Goal: Task Accomplishment & Management: Use online tool/utility

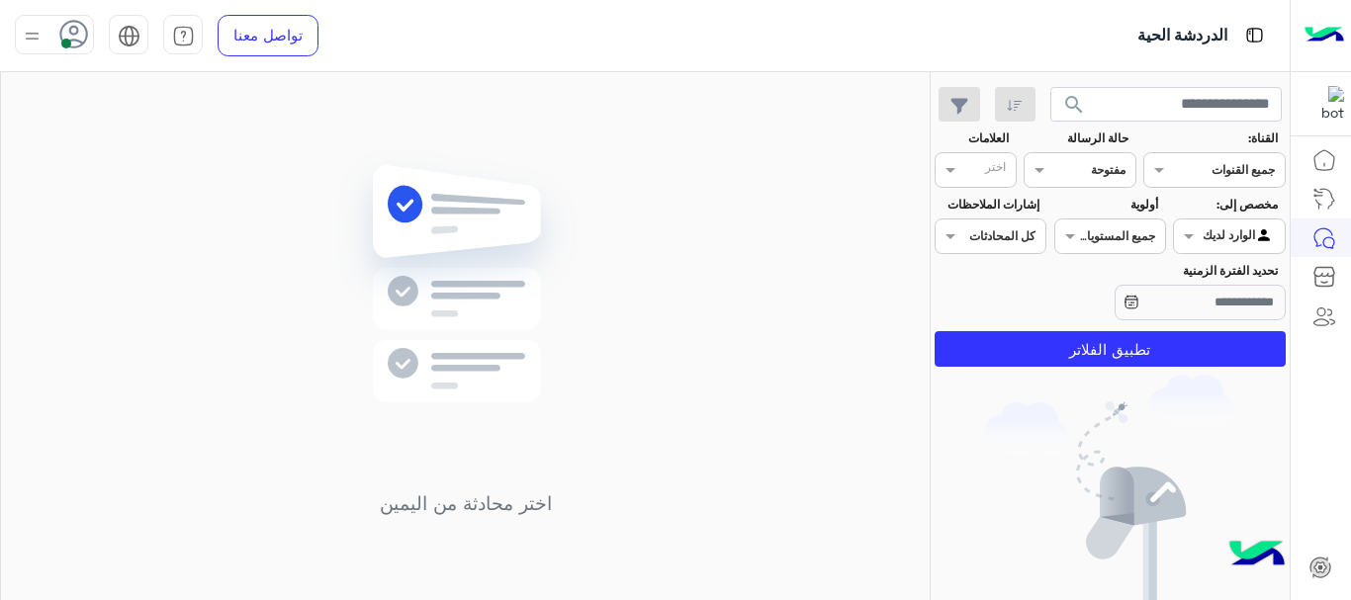
click at [64, 41] on span at bounding box center [66, 44] width 10 height 10
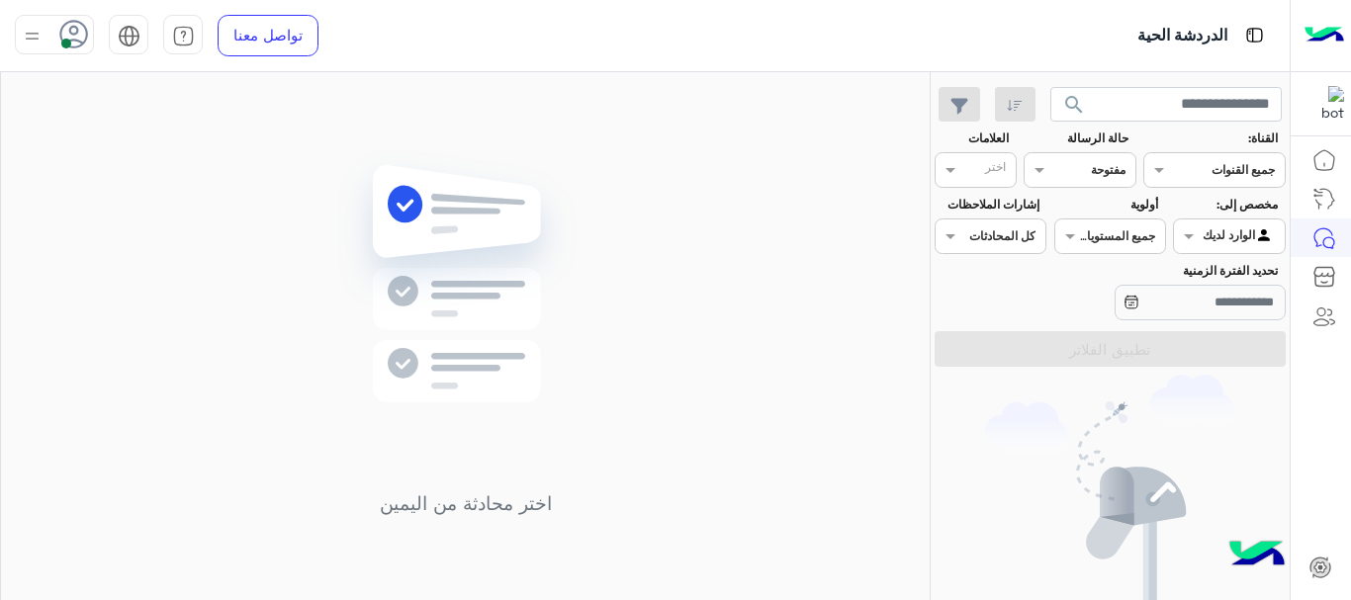
click at [65, 45] on span at bounding box center [66, 44] width 10 height 10
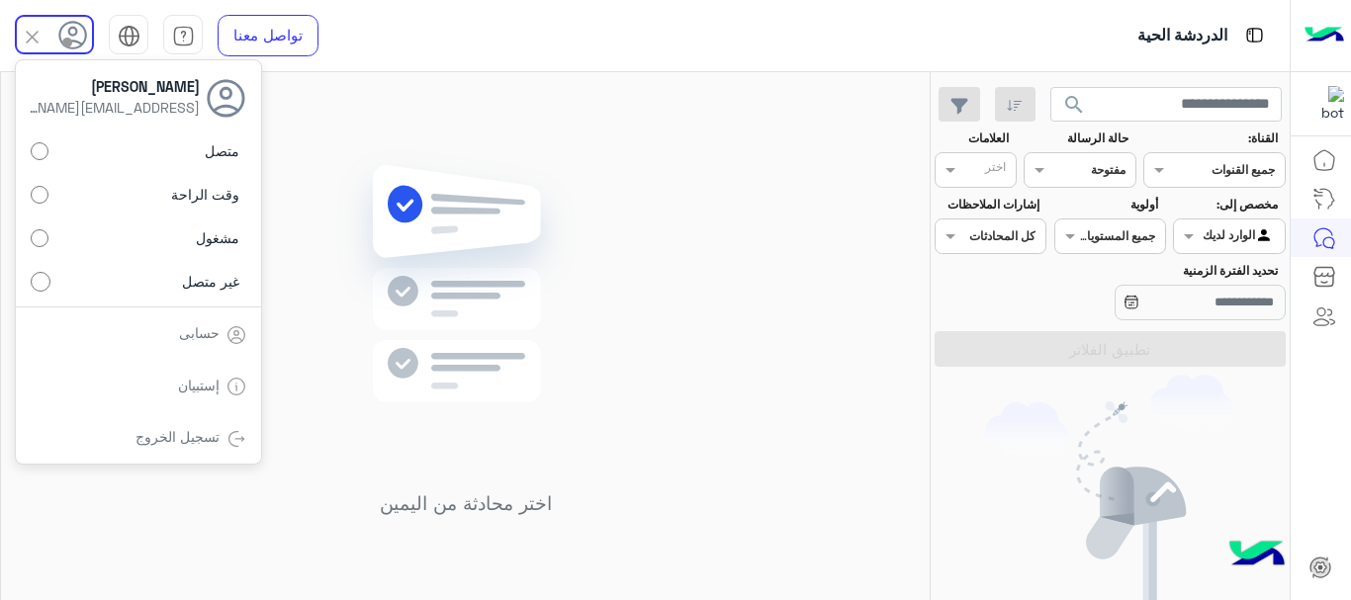
click at [349, 237] on img at bounding box center [465, 313] width 286 height 328
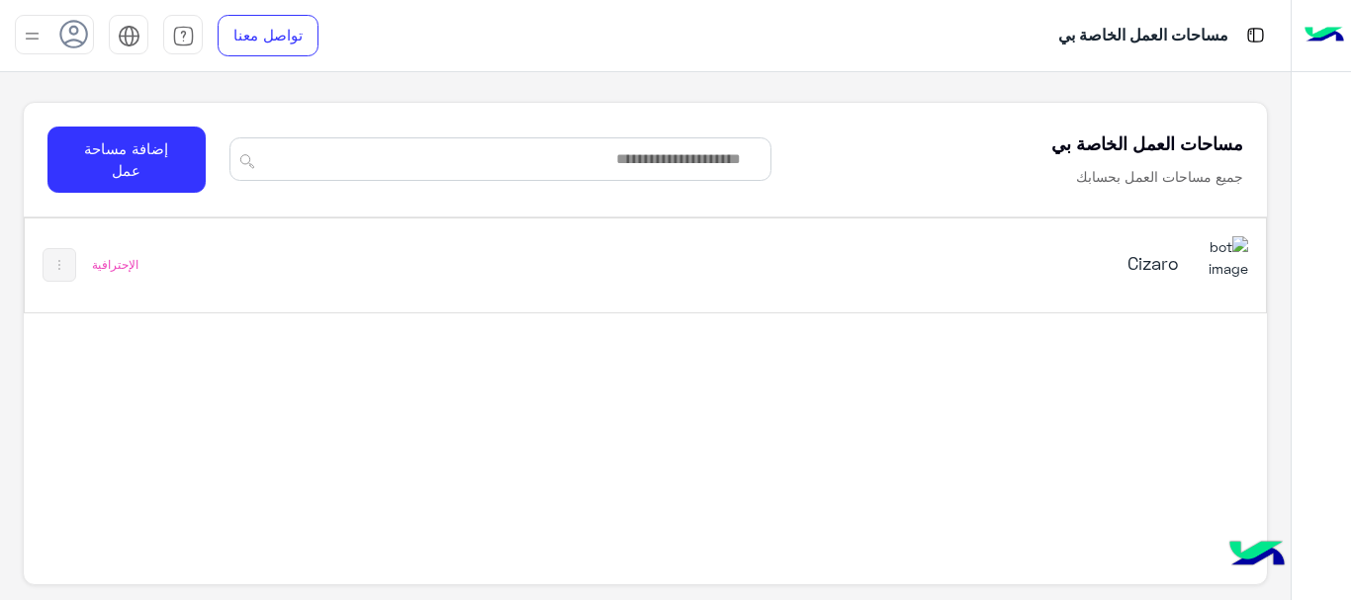
click at [674, 281] on div "Cizaro" at bounding box center [886, 264] width 723 height 57
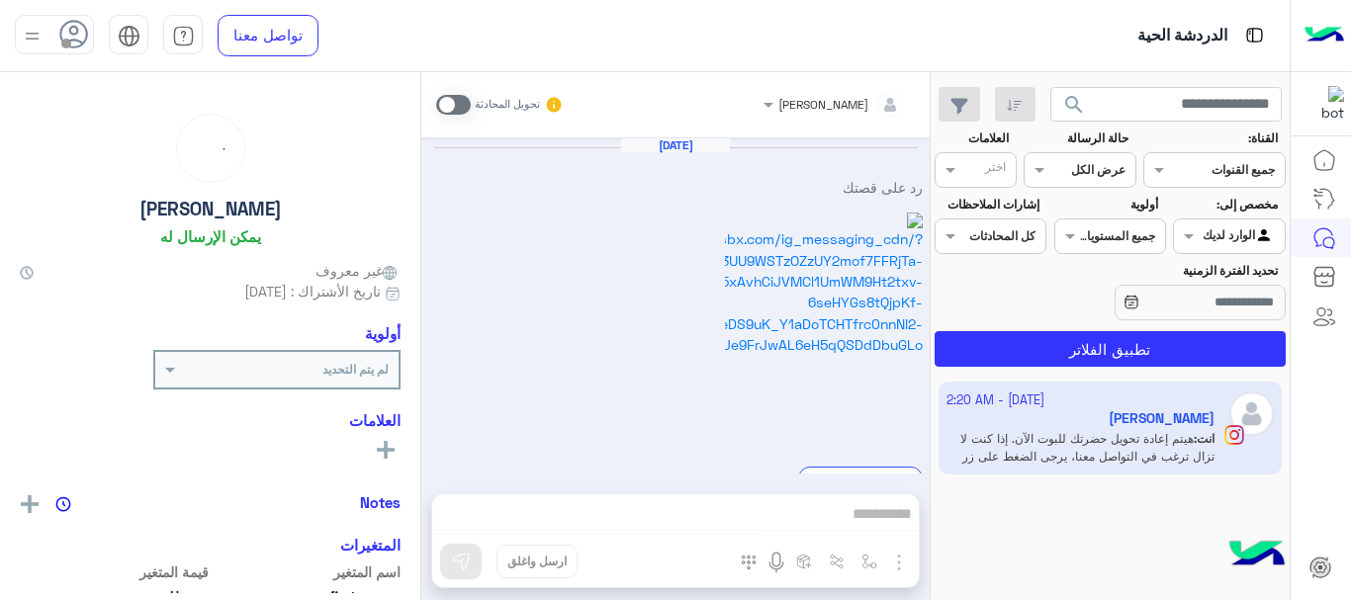
scroll to position [974, 0]
